Goal: Find specific page/section: Find specific page/section

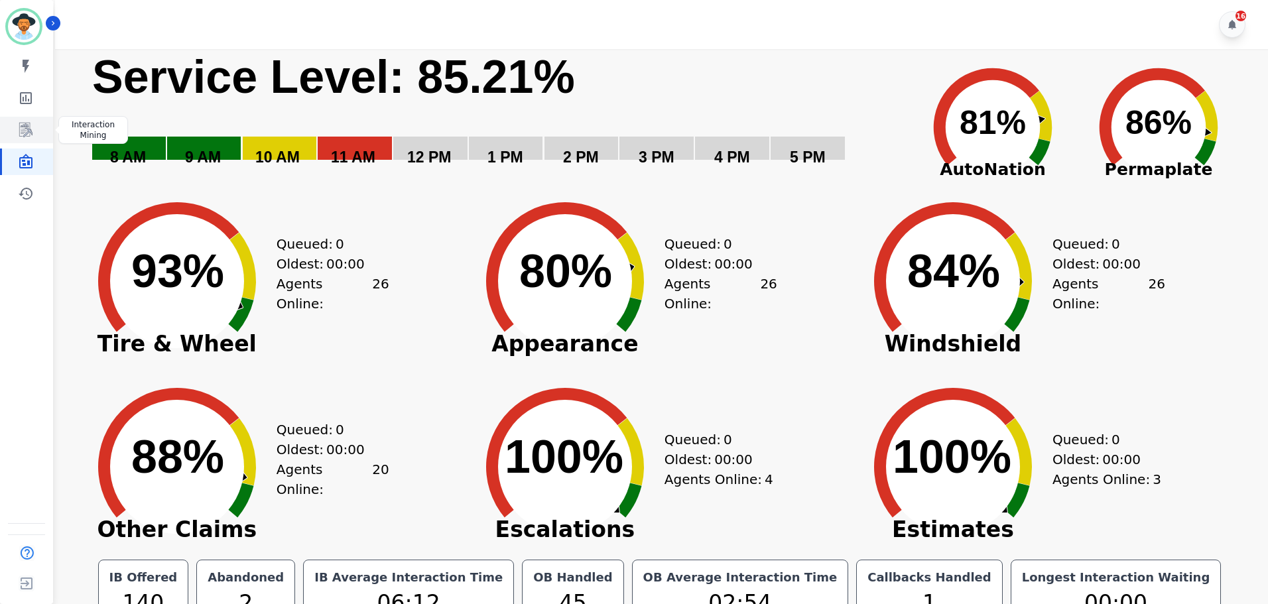
click at [23, 134] on icon "Sidebar" at bounding box center [25, 130] width 13 height 15
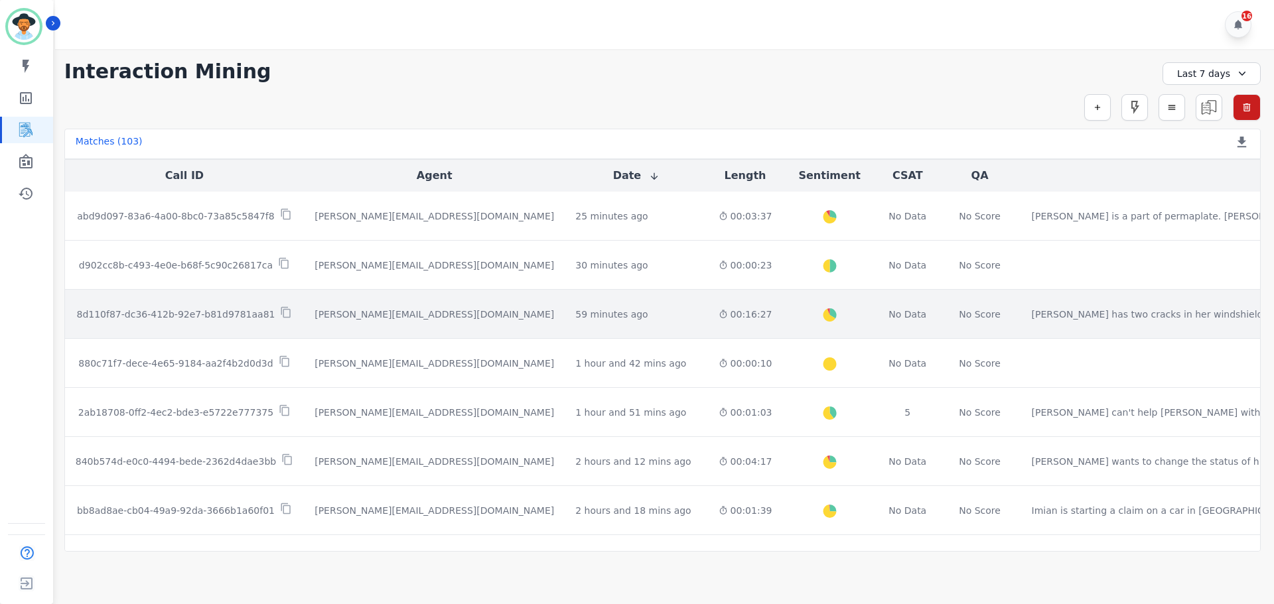
click at [190, 316] on p "8d110f87-dc36-412b-92e7-b81d9781aa81" at bounding box center [175, 314] width 198 height 13
drag, startPoint x: 76, startPoint y: 315, endPoint x: 261, endPoint y: 321, distance: 185.2
click at [261, 321] on div "8d110f87-dc36-412b-92e7-b81d9781aa81" at bounding box center [185, 314] width 218 height 15
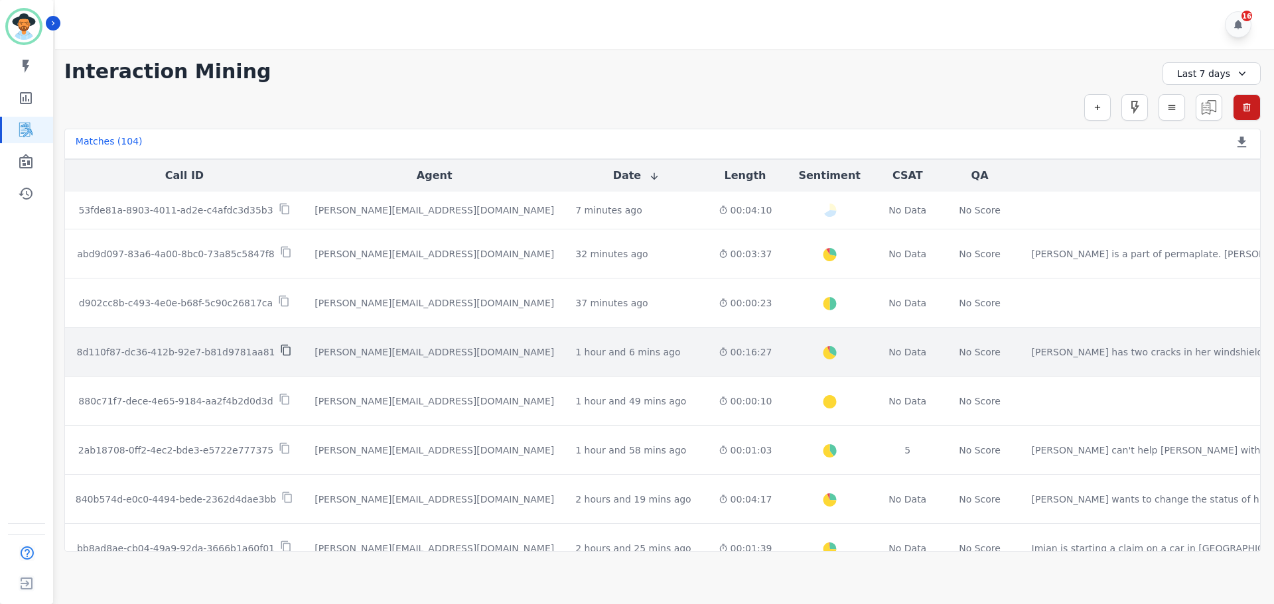
click at [280, 352] on icon at bounding box center [286, 350] width 12 height 12
